Goal: Information Seeking & Learning: Learn about a topic

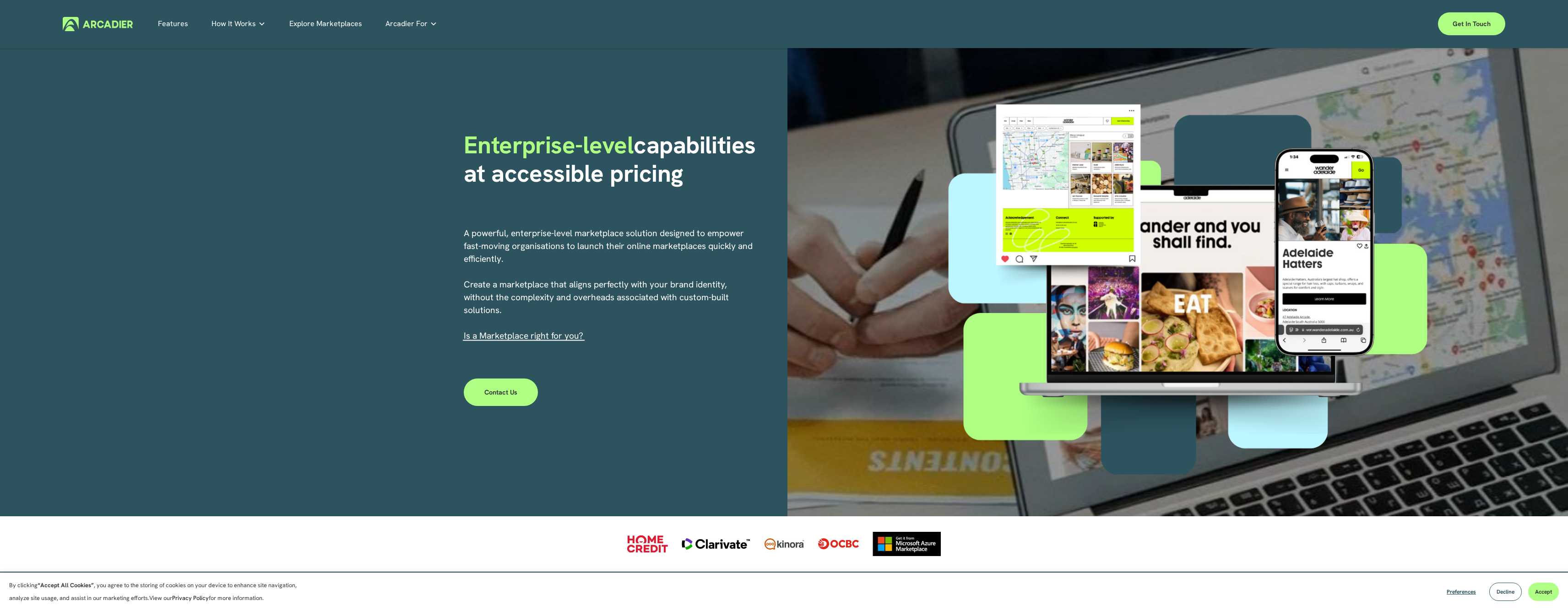
click at [591, 176] on strong "capabilities at accessible pricing" at bounding box center [613, 159] width 298 height 60
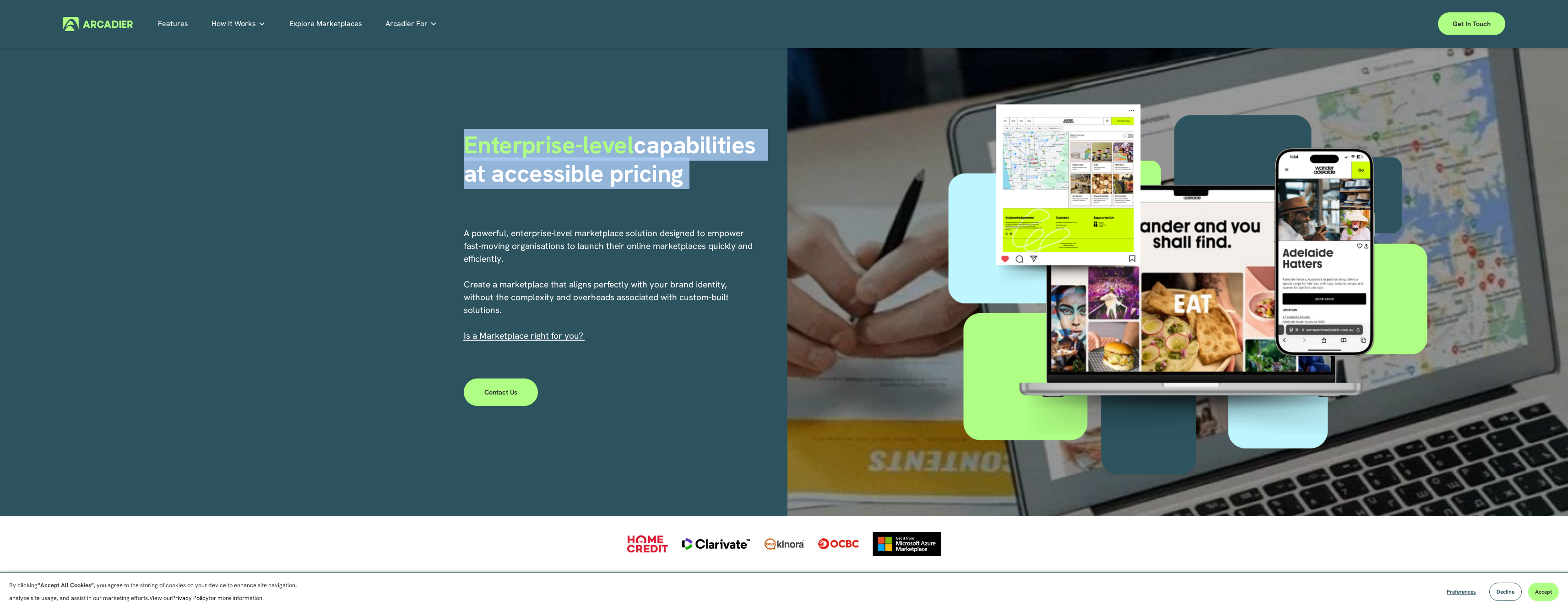
click at [591, 176] on strong "capabilities at accessible pricing" at bounding box center [613, 159] width 298 height 60
click at [629, 176] on strong "capabilities at accessible pricing" at bounding box center [613, 159] width 298 height 60
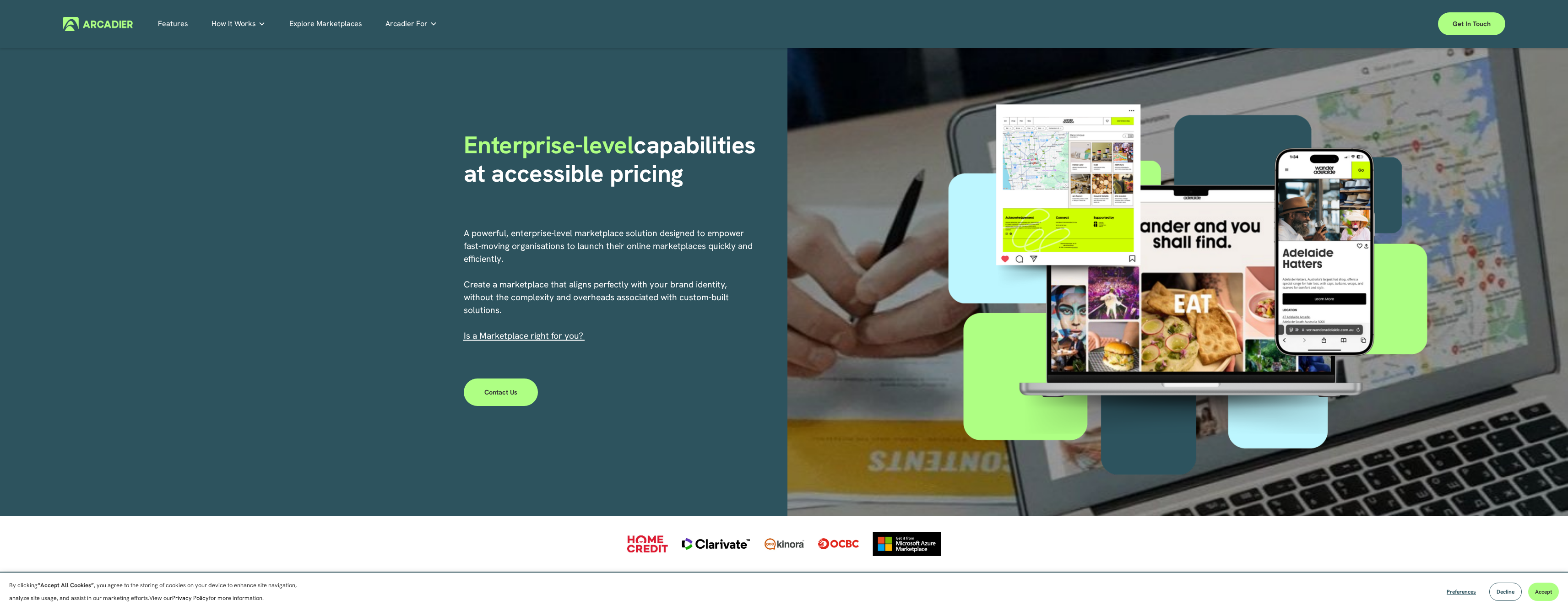
click at [540, 257] on p "A powerful, enterprise-level marketplace solution designed to empower fast-movi…" at bounding box center [609, 285] width 290 height 116
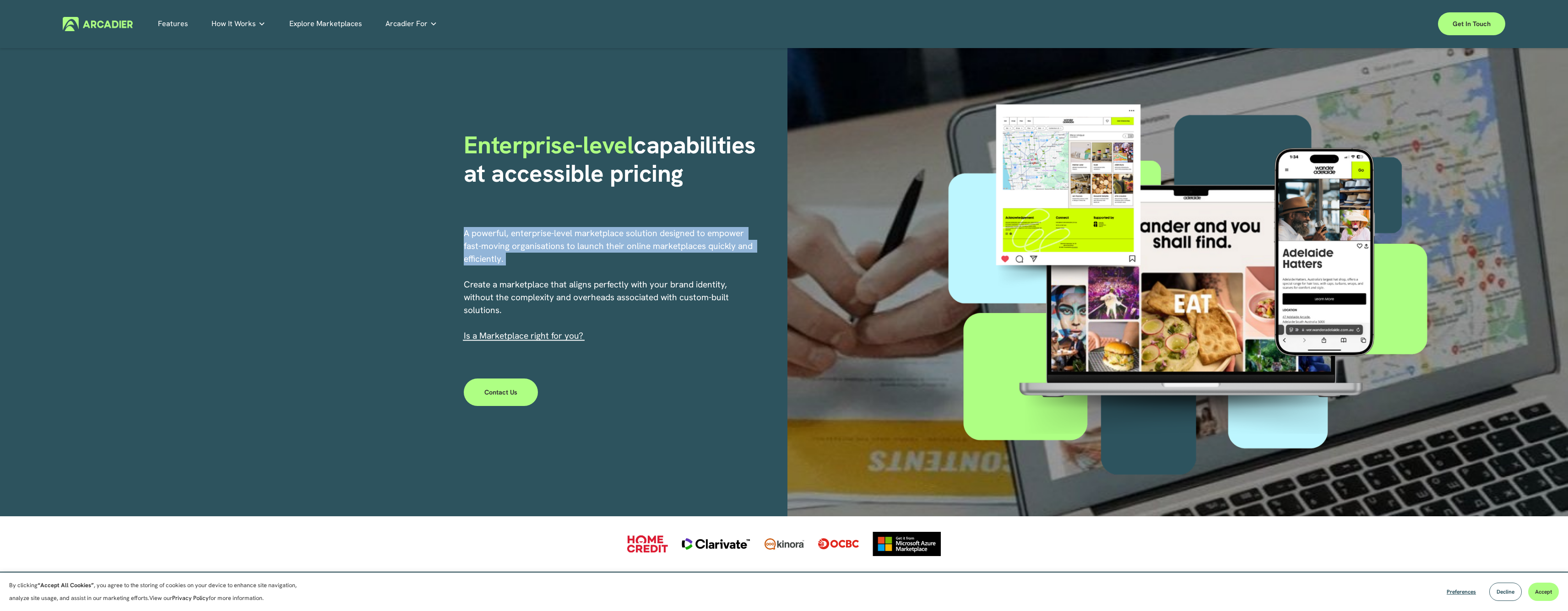
click at [540, 257] on p "A powerful, enterprise-level marketplace solution designed to empower fast-movi…" at bounding box center [609, 285] width 290 height 116
click at [562, 257] on p "A powerful, enterprise-level marketplace solution designed to empower fast-movi…" at bounding box center [609, 285] width 290 height 116
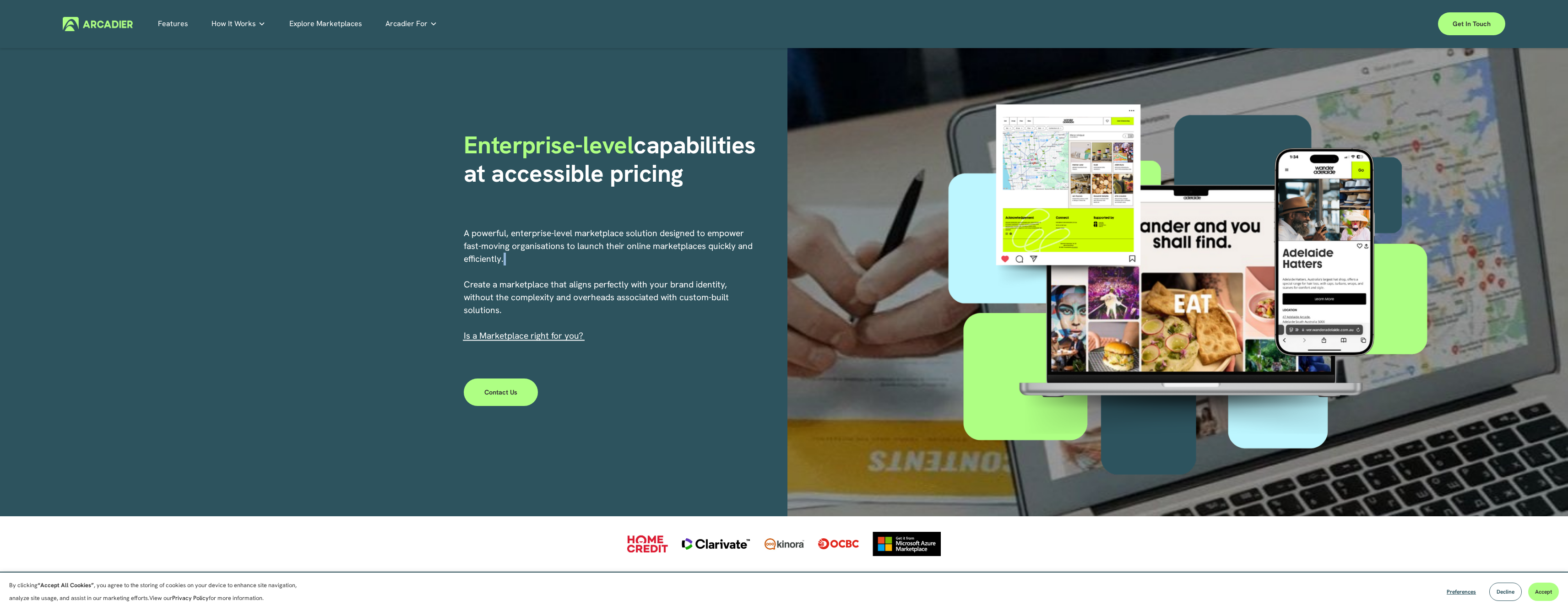
click at [562, 257] on p "A powerful, enterprise-level marketplace solution designed to empower fast-movi…" at bounding box center [609, 285] width 290 height 116
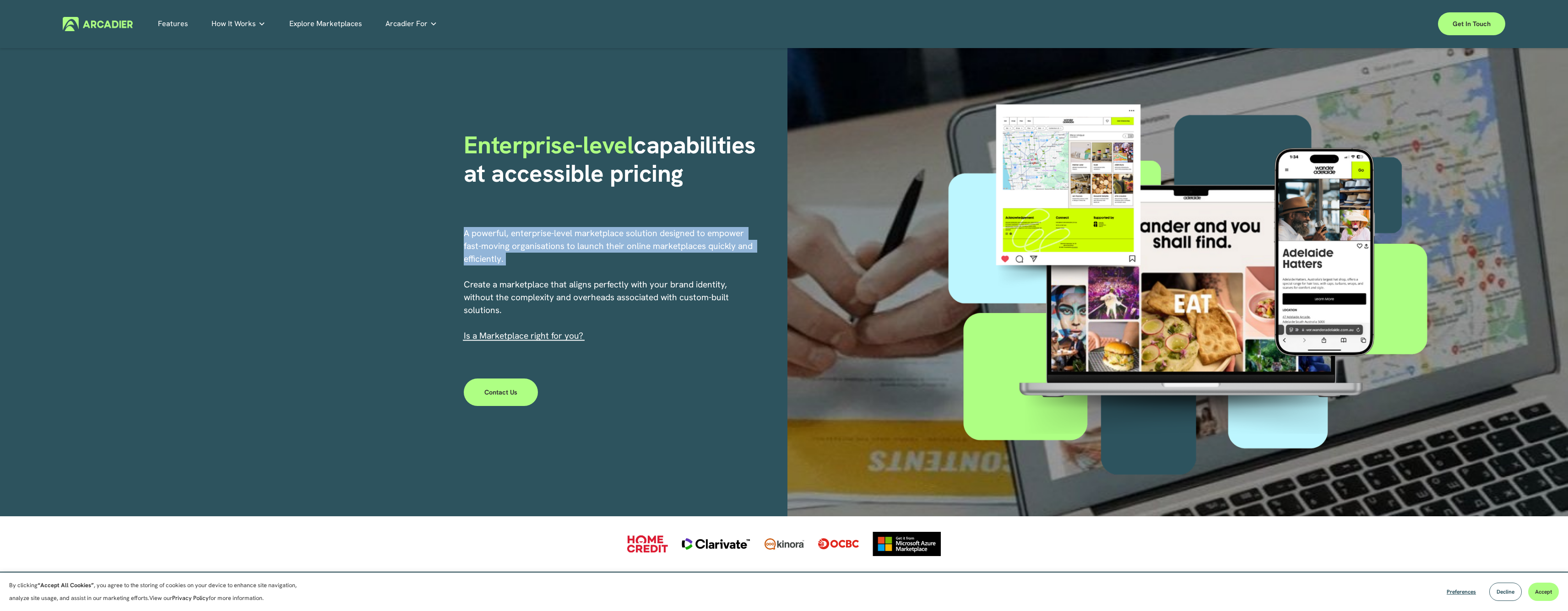
click at [562, 257] on p "A powerful, enterprise-level marketplace solution designed to empower fast-movi…" at bounding box center [609, 285] width 290 height 116
click at [528, 256] on p "A powerful, enterprise-level marketplace solution designed to empower fast-movi…" at bounding box center [609, 285] width 290 height 116
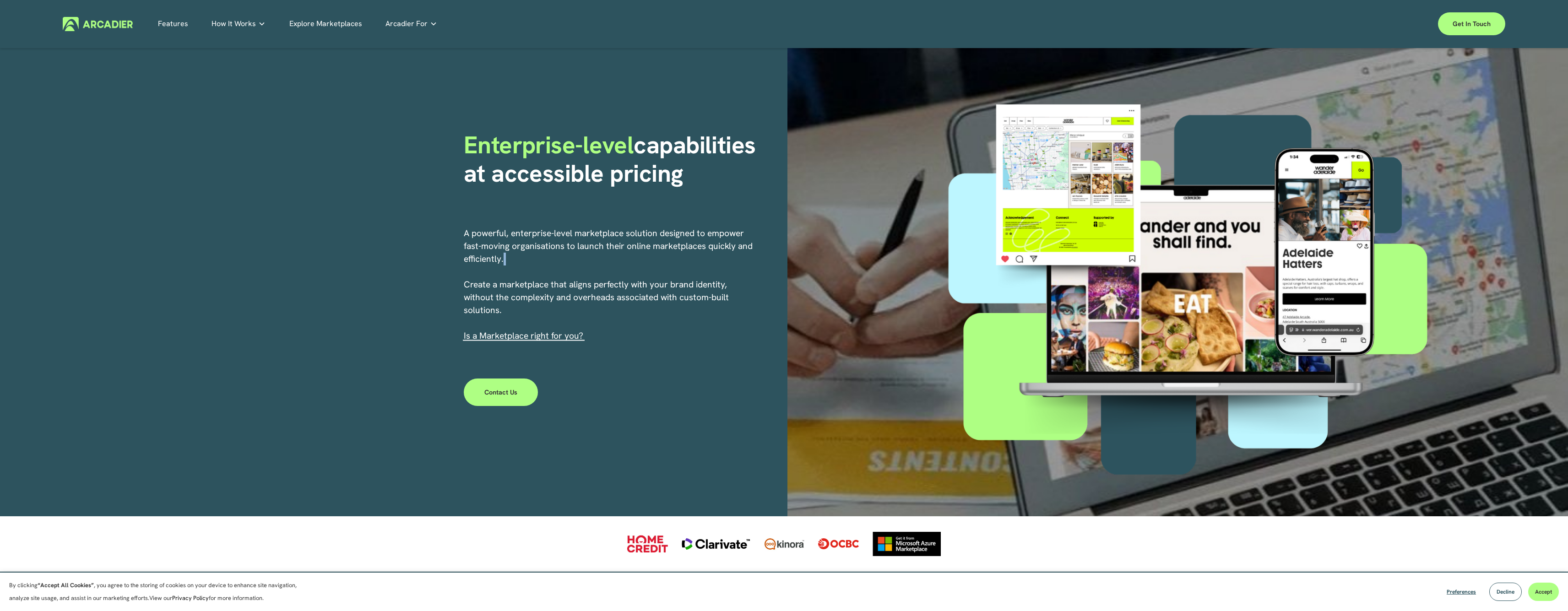
click at [528, 256] on p "A powerful, enterprise-level marketplace solution designed to empower fast-movi…" at bounding box center [609, 285] width 290 height 116
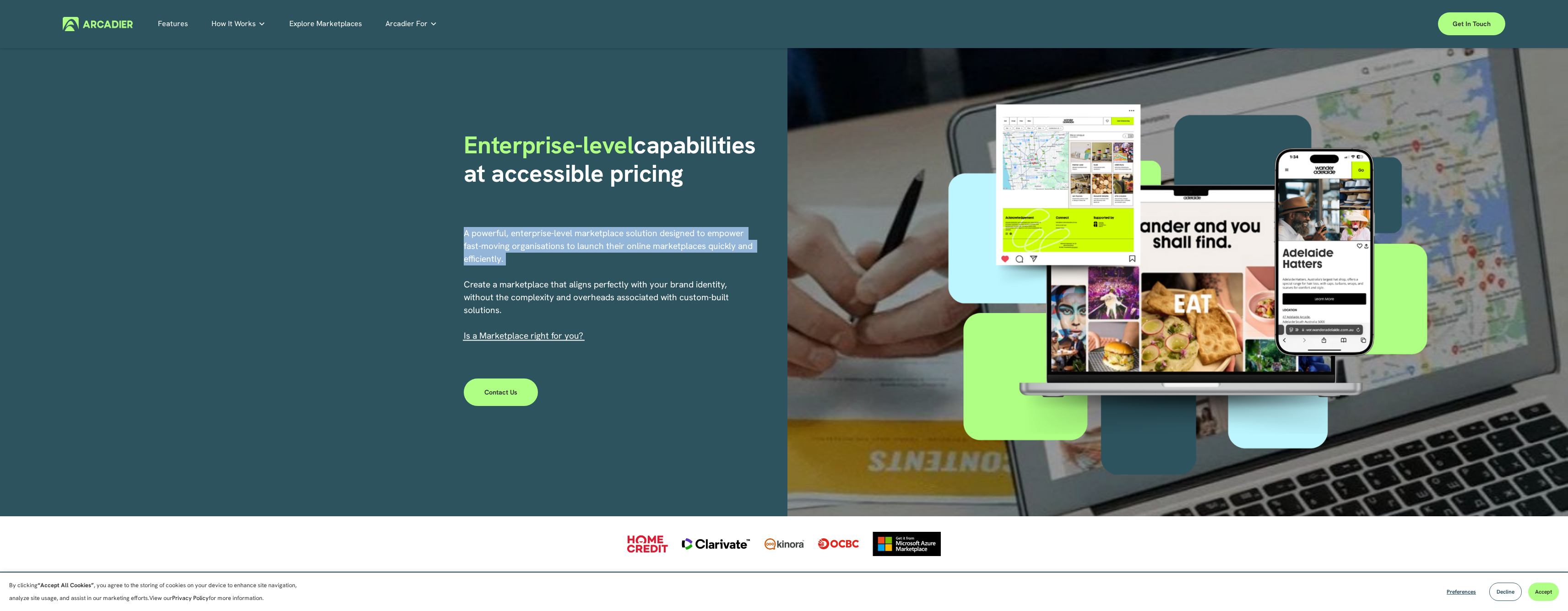
click at [528, 256] on p "A powerful, enterprise-level marketplace solution designed to empower fast-movi…" at bounding box center [609, 285] width 290 height 116
click at [550, 260] on p "A powerful, enterprise-level marketplace solution designed to empower fast-movi…" at bounding box center [609, 285] width 290 height 116
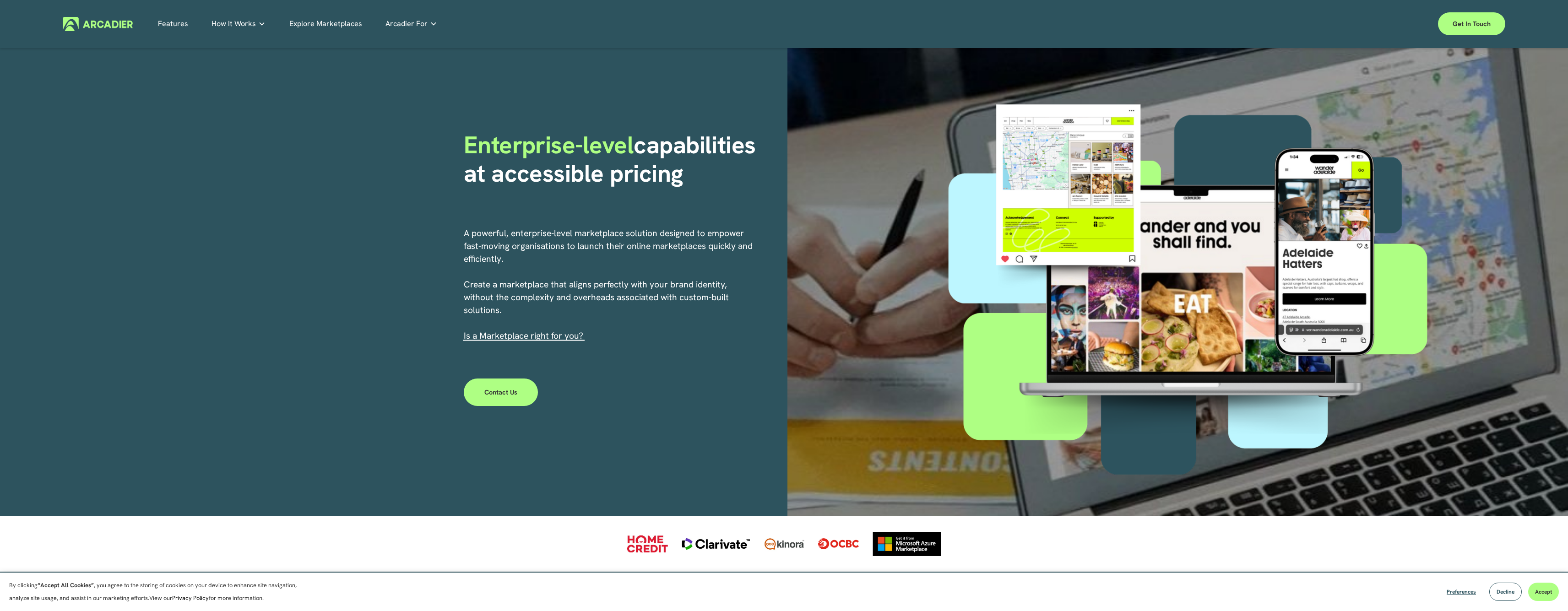
click at [541, 290] on p "A powerful, enterprise-level marketplace solution designed to empower fast-movi…" at bounding box center [609, 285] width 290 height 116
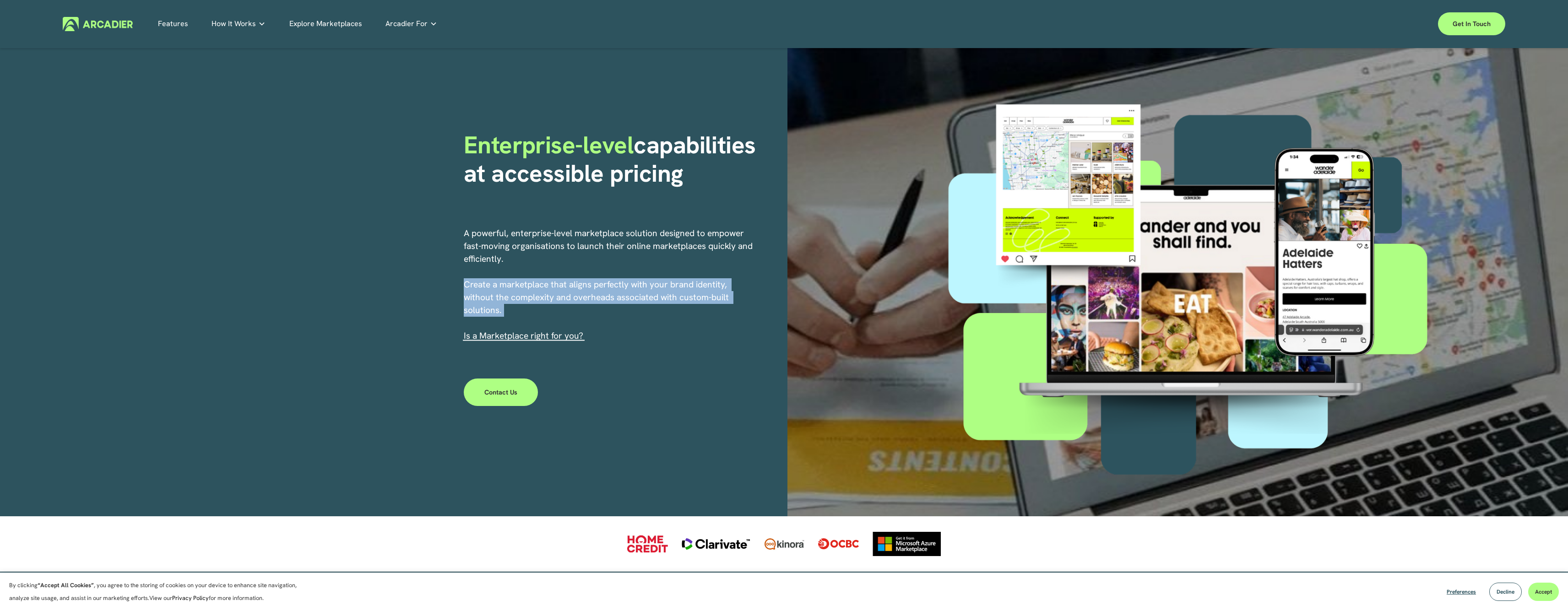
click at [541, 290] on p "A powerful, enterprise-level marketplace solution designed to empower fast-movi…" at bounding box center [609, 285] width 290 height 116
click at [562, 297] on p "A powerful, enterprise-level marketplace solution designed to empower fast-movi…" at bounding box center [609, 285] width 290 height 116
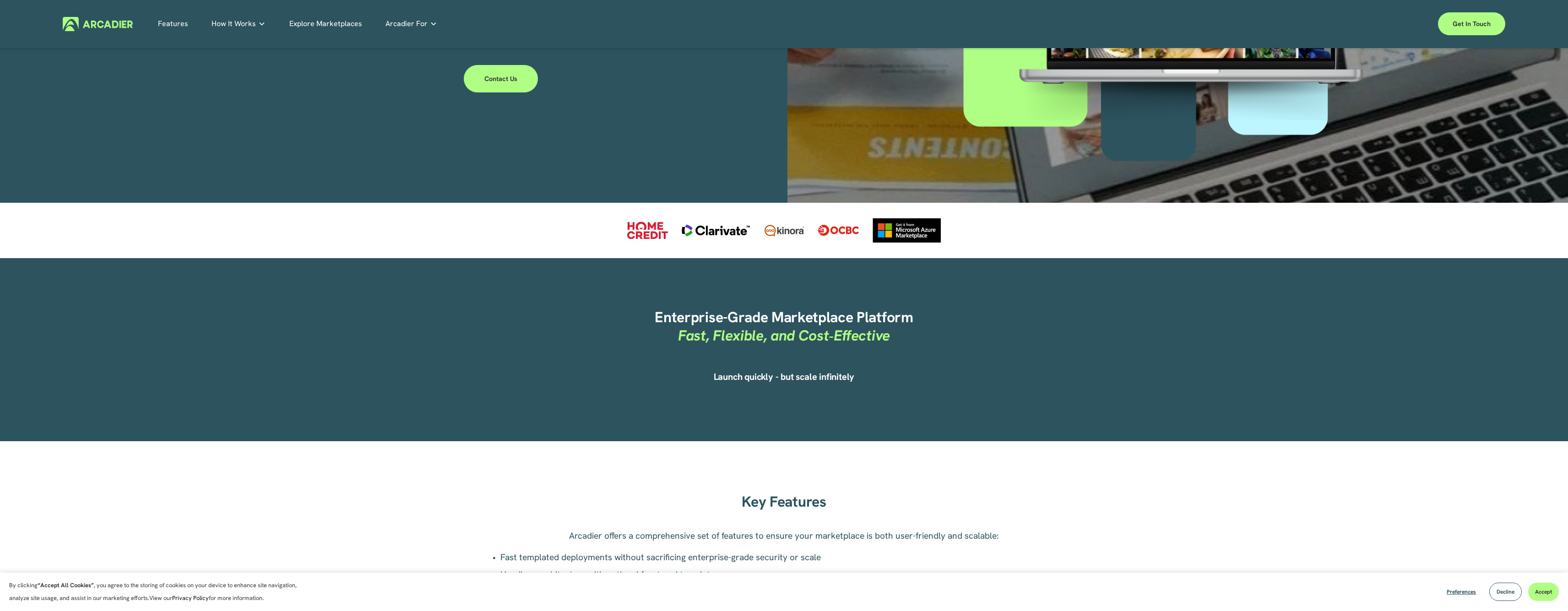
scroll to position [614, 0]
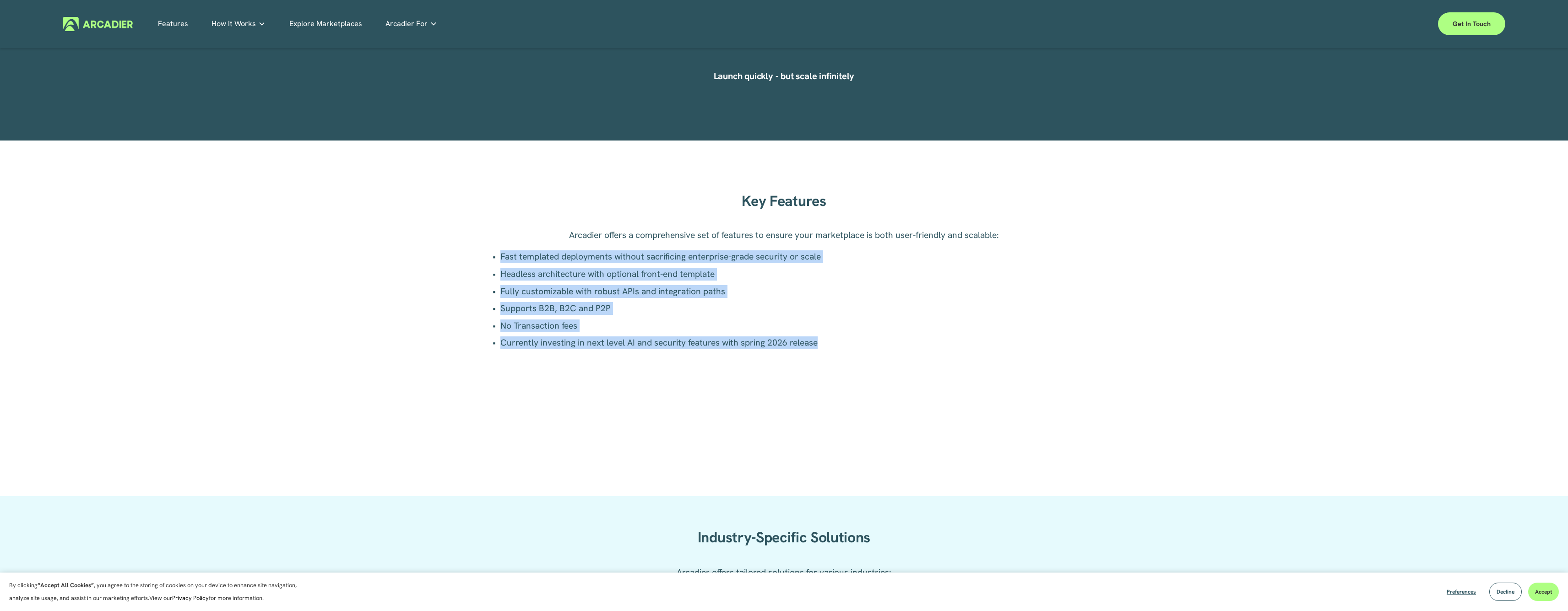
drag, startPoint x: 478, startPoint y: 250, endPoint x: 837, endPoint y: 352, distance: 373.2
click at [837, 352] on div "Key Features Arcadier offers a comprehensive set of features to ensure your mar…" at bounding box center [784, 318] width 1568 height 262
click at [837, 352] on div "Arcadier offers a comprehensive set of features to ensure your marketplace is b…" at bounding box center [784, 291] width 586 height 125
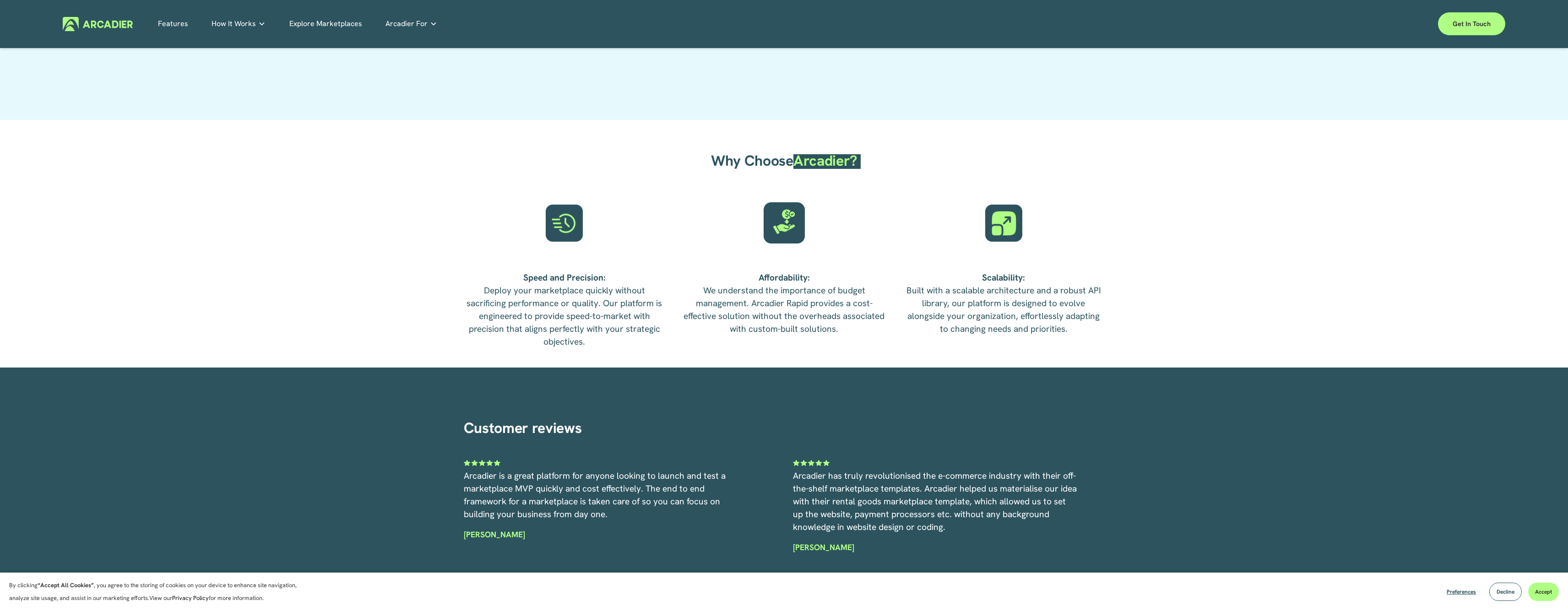
scroll to position [3046, 0]
